Goal: Information Seeking & Learning: Check status

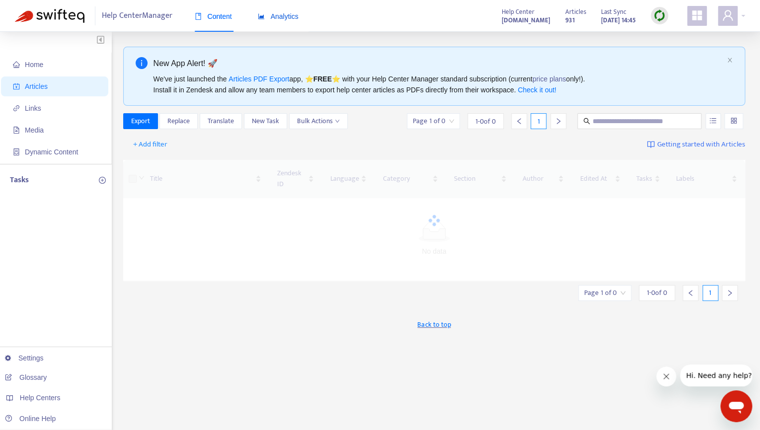
click at [289, 20] on span "Analytics" at bounding box center [278, 16] width 41 height 8
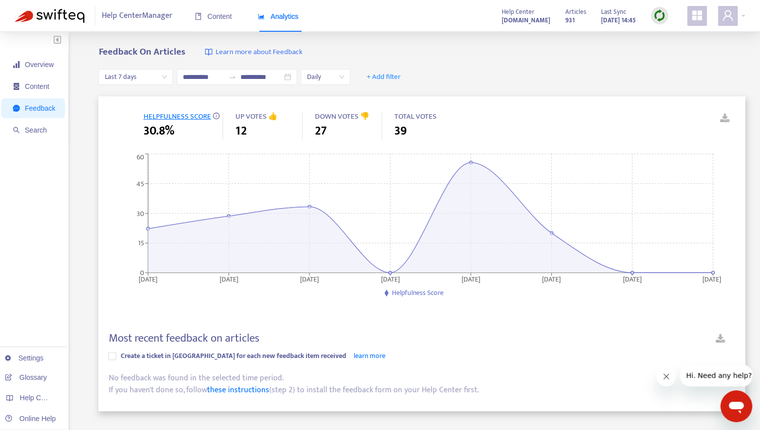
click at [167, 78] on span "Last 7 days" at bounding box center [135, 77] width 63 height 15
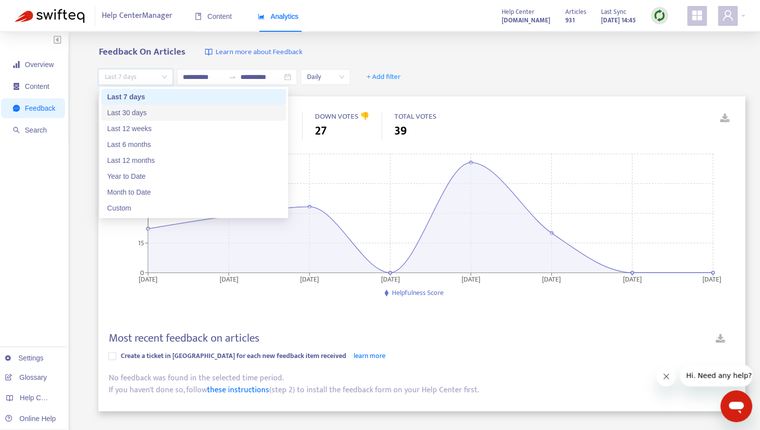
click at [160, 116] on div "Last 30 days" at bounding box center [193, 112] width 173 height 11
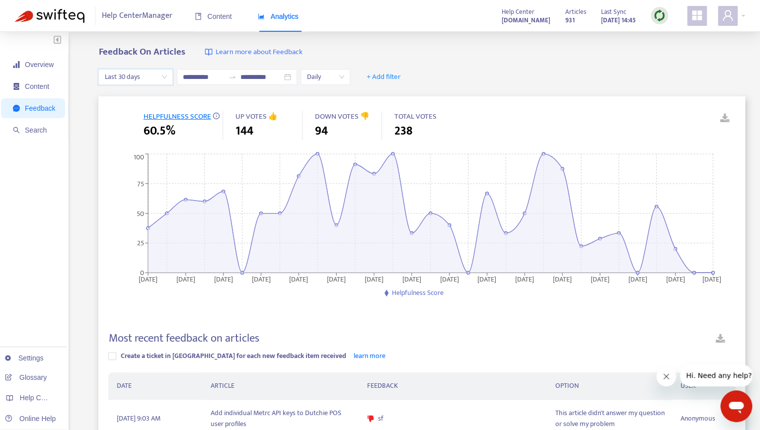
click at [156, 76] on span "Last 30 days" at bounding box center [135, 77] width 63 height 15
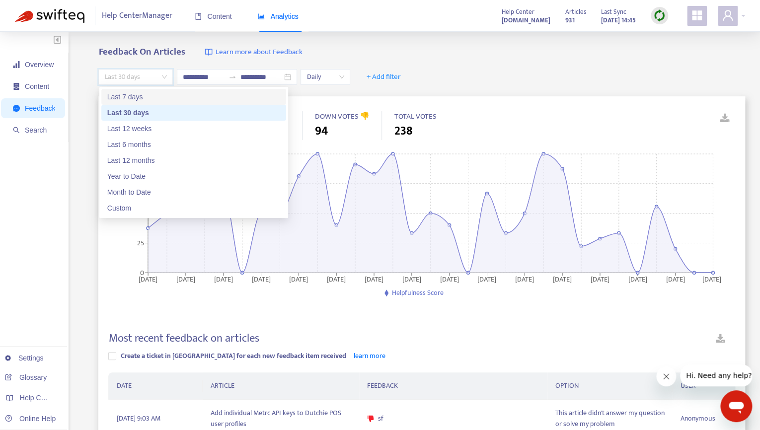
click at [150, 100] on div "Last 7 days" at bounding box center [193, 96] width 173 height 11
type input "**********"
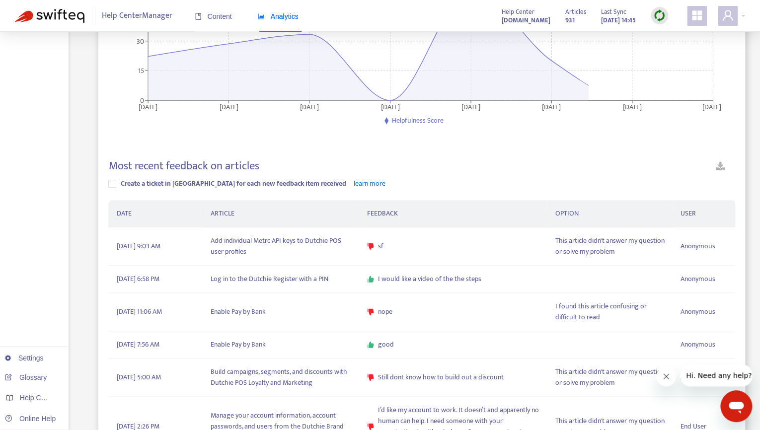
scroll to position [175, 0]
